Goal: Task Accomplishment & Management: Manage account settings

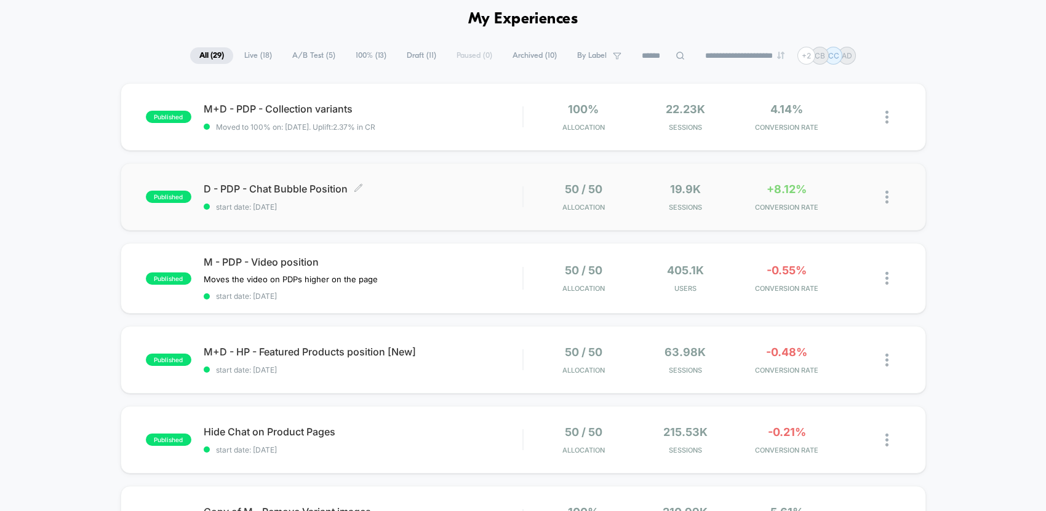
scroll to position [52, 0]
click at [432, 445] on span "start date: [DATE]" at bounding box center [363, 448] width 319 height 9
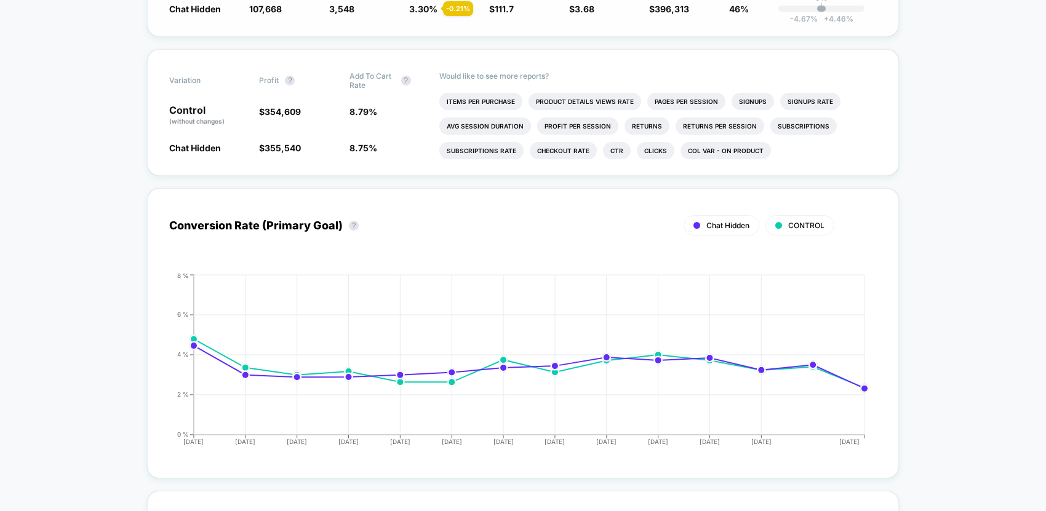
scroll to position [349, 0]
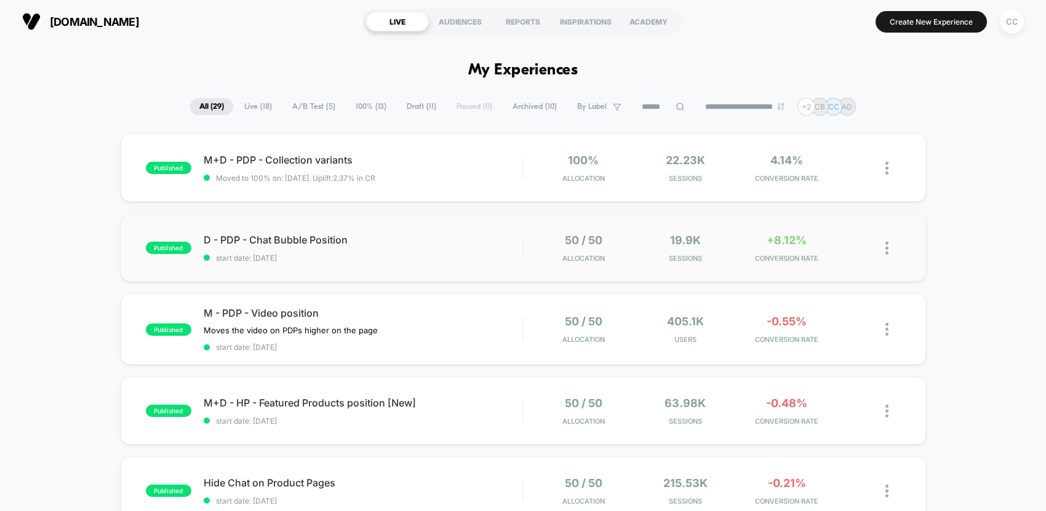
click at [440, 257] on span "start date: [DATE]" at bounding box center [363, 257] width 319 height 9
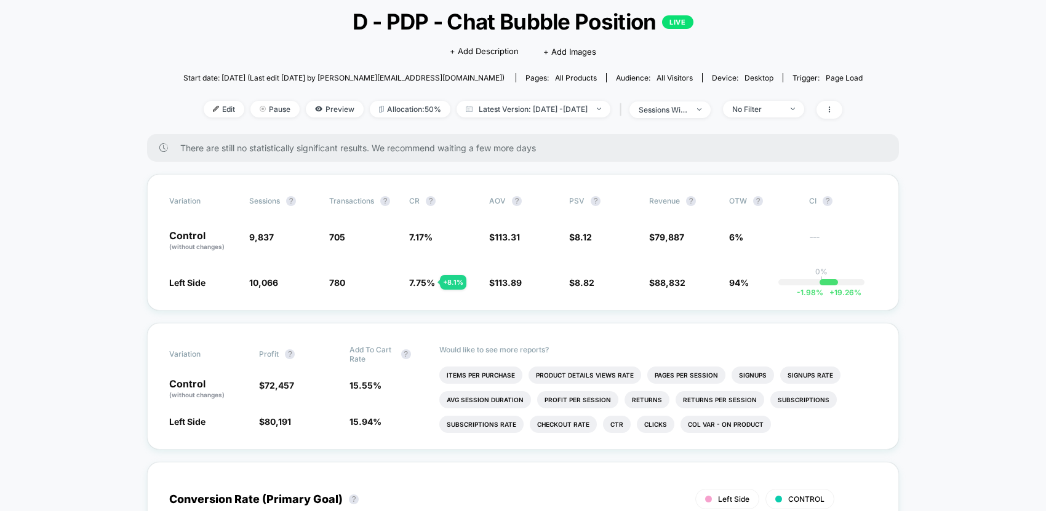
scroll to position [73, 0]
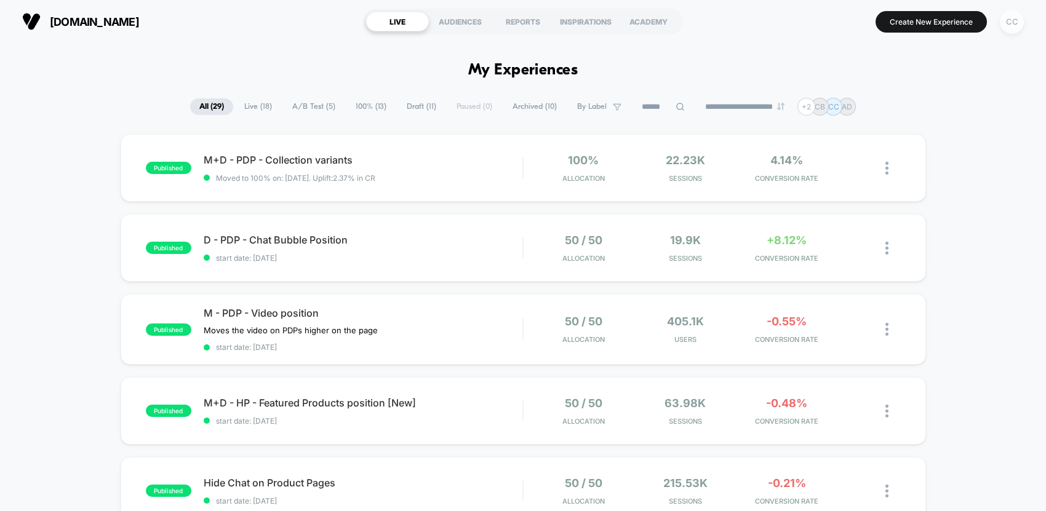
click at [1017, 16] on div "CC" at bounding box center [1012, 22] width 24 height 24
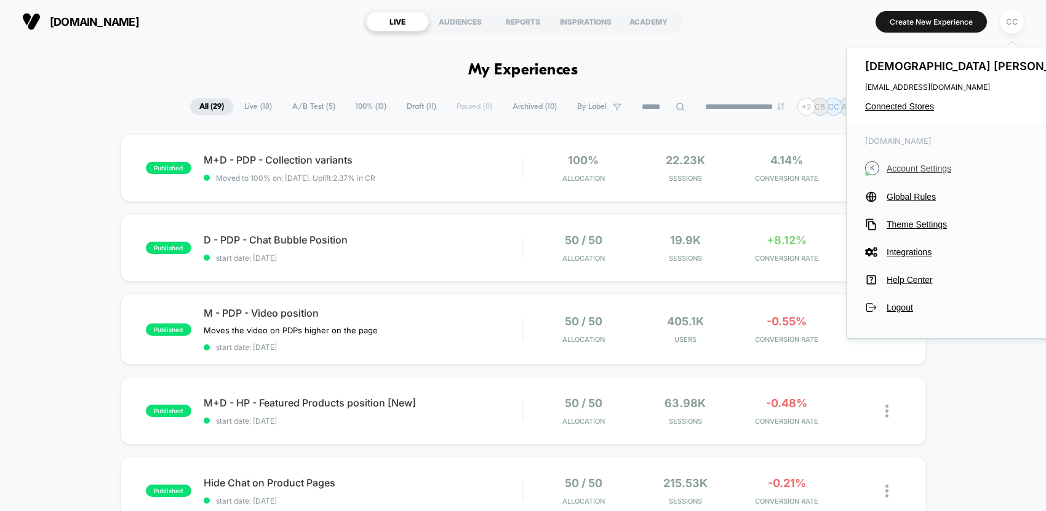
click at [929, 170] on span "Account Settings" at bounding box center [988, 169] width 204 height 10
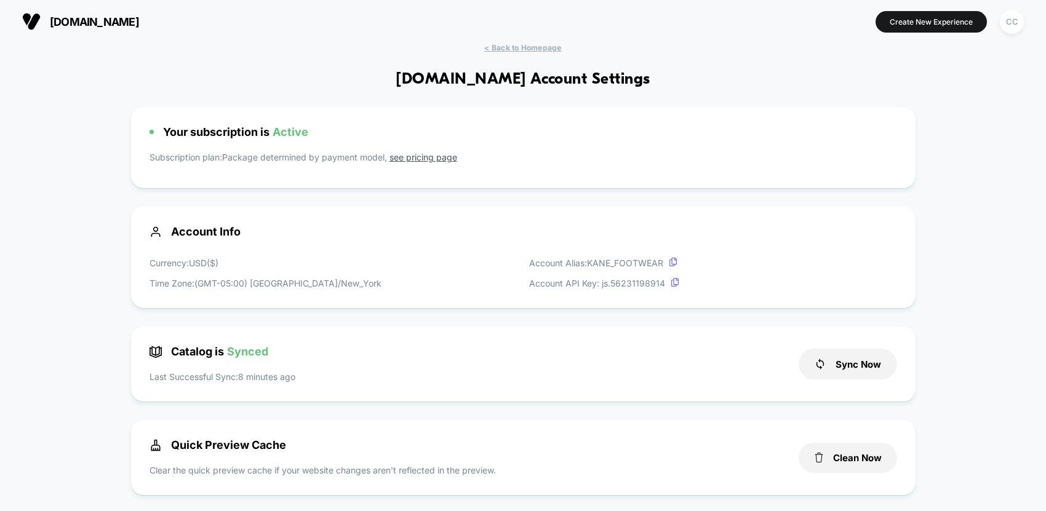
scroll to position [166, 0]
click at [853, 367] on button "Sync Now" at bounding box center [847, 364] width 98 height 31
click at [846, 367] on button "Sync Now" at bounding box center [847, 364] width 98 height 31
